Goal: Transaction & Acquisition: Purchase product/service

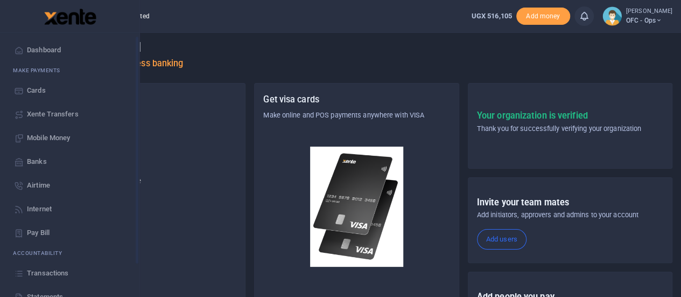
scroll to position [87, 0]
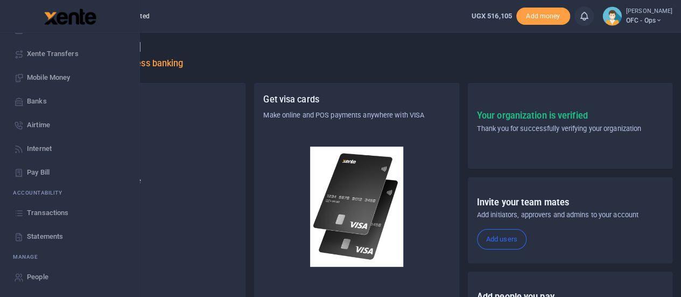
click at [32, 237] on span "Statements" at bounding box center [45, 236] width 36 height 11
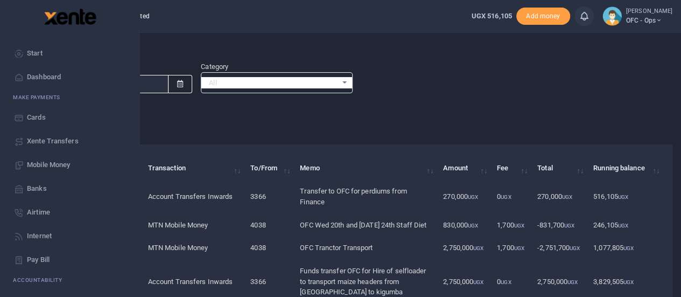
click at [39, 55] on span "Start" at bounding box center [35, 53] width 16 height 11
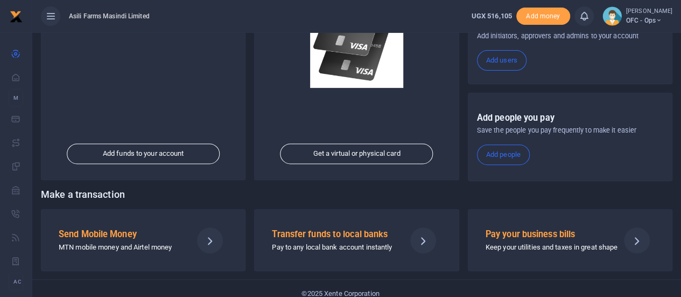
scroll to position [187, 0]
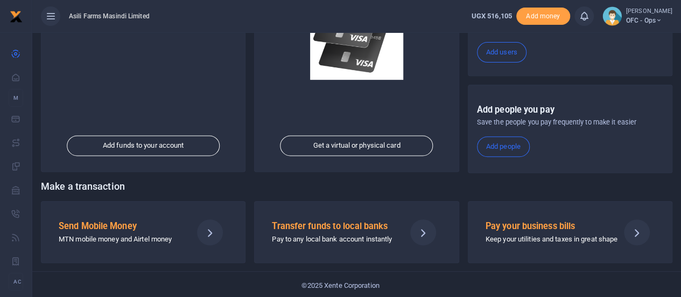
click at [135, 229] on div "Send Mobile Money MTN mobile money and Airtel money" at bounding box center [121, 232] width 134 height 26
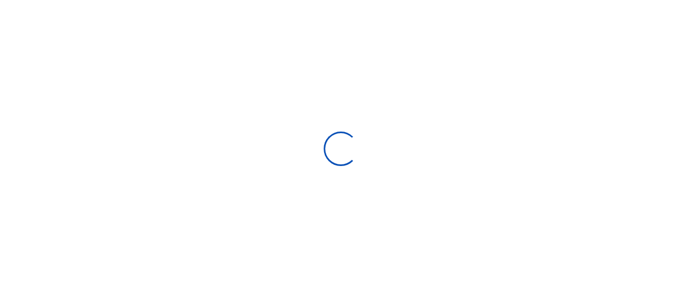
select select "Loading bundles"
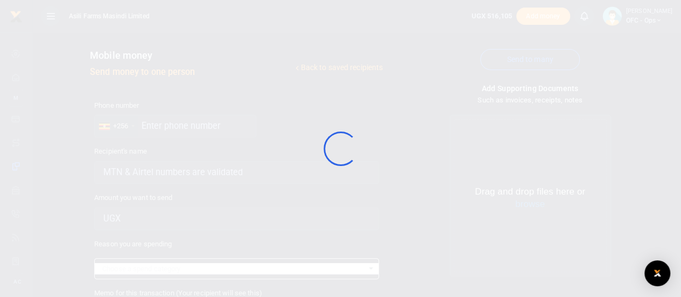
select select
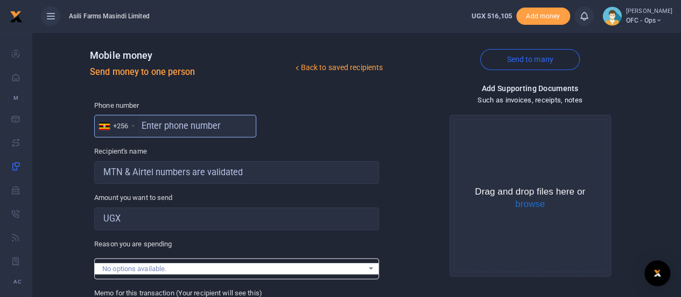
click at [187, 127] on input "text" at bounding box center [175, 126] width 162 height 23
type input "0393206683"
type input "[PERSON_NAME]"
type input "0"
type input "393206683"
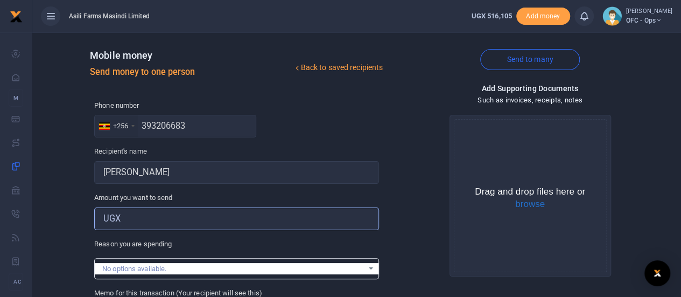
click at [150, 225] on input "Amount you want to send" at bounding box center [236, 218] width 285 height 23
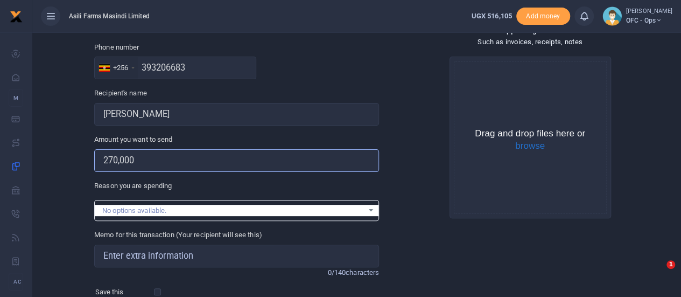
scroll to position [108, 0]
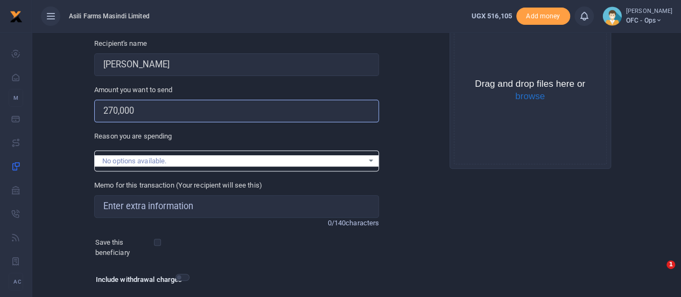
type input "270,000"
click at [187, 209] on input "Memo for this transaction (Your recipient will see this)" at bounding box center [236, 206] width 285 height 23
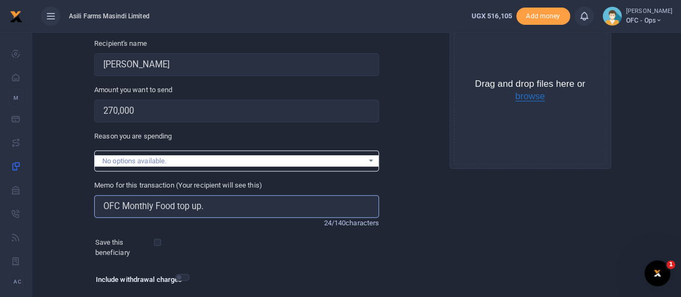
scroll to position [0, 0]
click at [536, 97] on button "browse" at bounding box center [530, 97] width 30 height 10
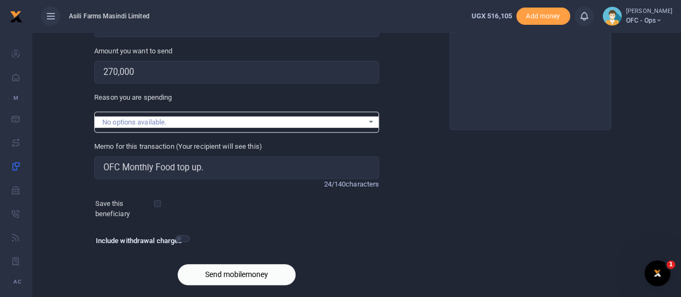
scroll to position [179, 0]
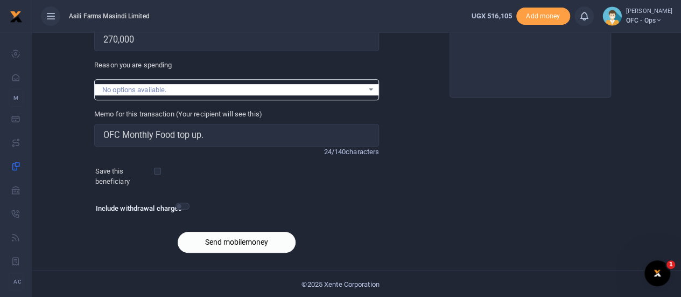
click at [232, 244] on button "Send mobilemoney" at bounding box center [237, 241] width 118 height 21
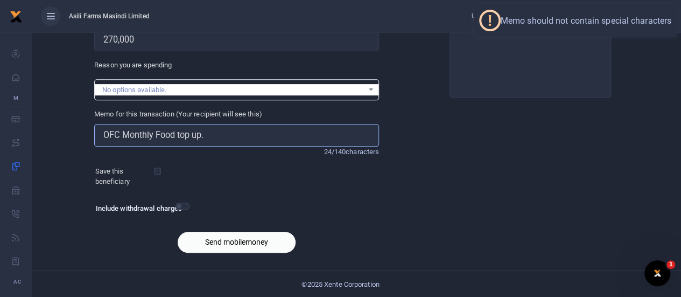
click at [228, 138] on input "OFC Monthly Food top up." at bounding box center [236, 135] width 285 height 23
type input "OFC Monthly Food top up"
click at [223, 238] on button "Send mobilemoney" at bounding box center [237, 241] width 118 height 21
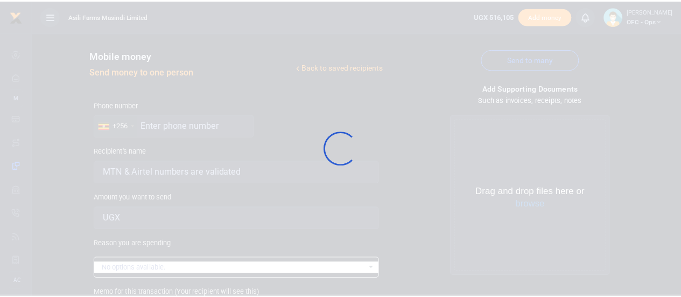
scroll to position [179, 0]
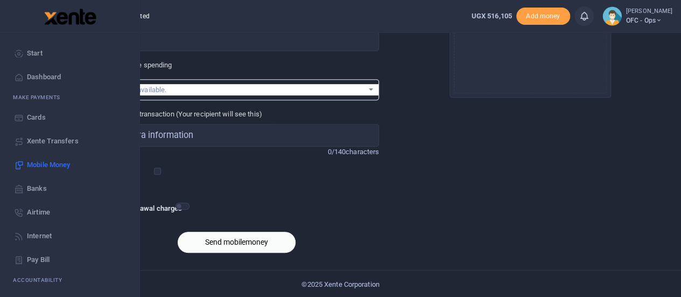
click at [28, 49] on span "Start" at bounding box center [35, 53] width 16 height 11
